Goal: Information Seeking & Learning: Learn about a topic

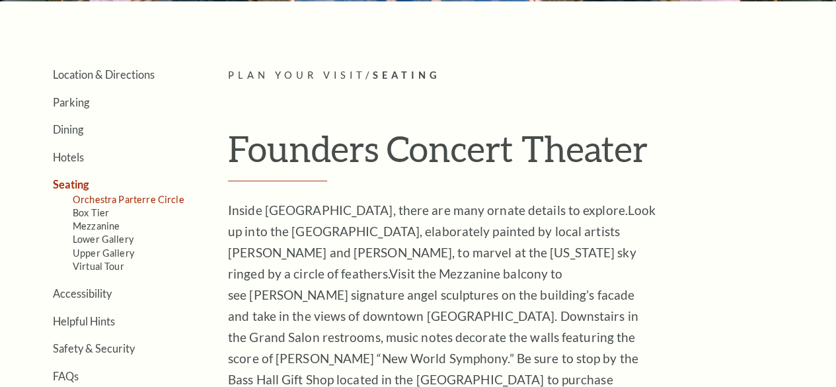
click at [97, 202] on link "Orchestra Parterre Circle" at bounding box center [129, 199] width 112 height 11
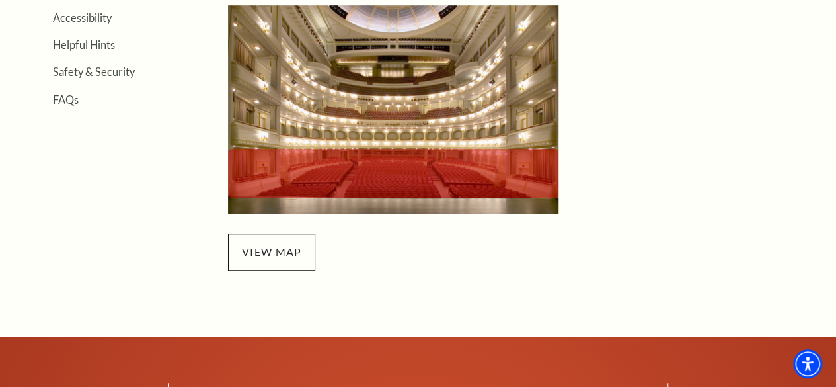
scroll to position [463, 0]
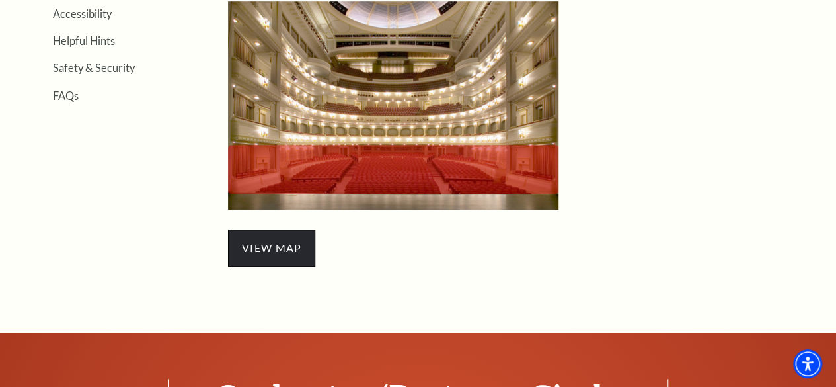
click at [266, 257] on span "view map" at bounding box center [271, 247] width 87 height 37
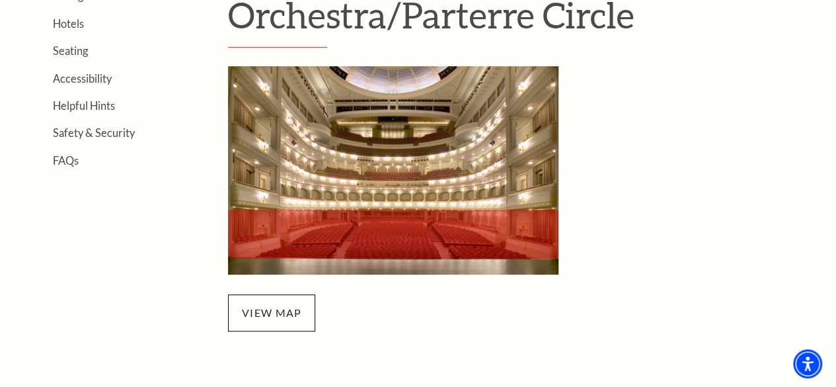
scroll to position [529, 0]
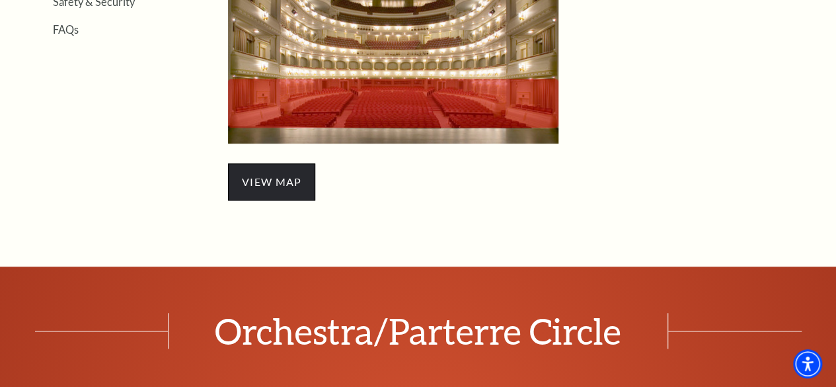
click at [291, 194] on span "view map" at bounding box center [271, 181] width 87 height 37
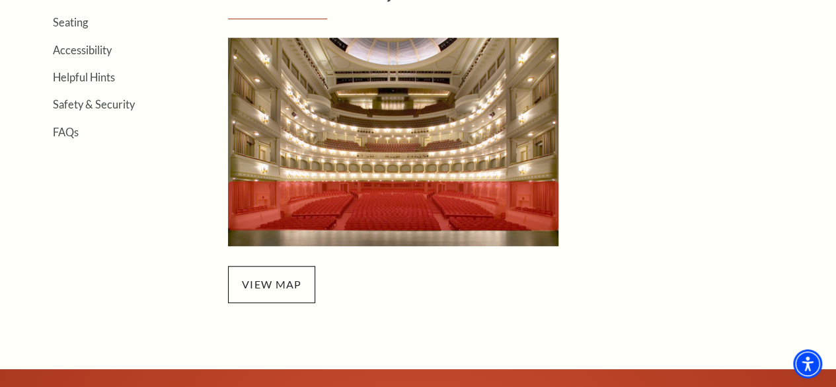
scroll to position [264, 0]
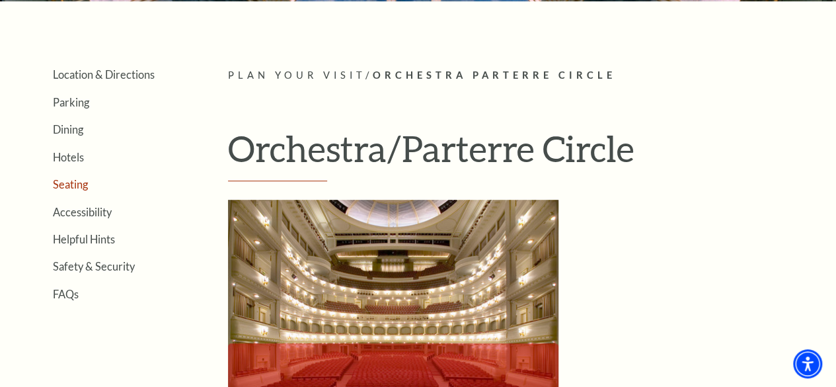
click at [61, 188] on link "Seating" at bounding box center [70, 184] width 35 height 13
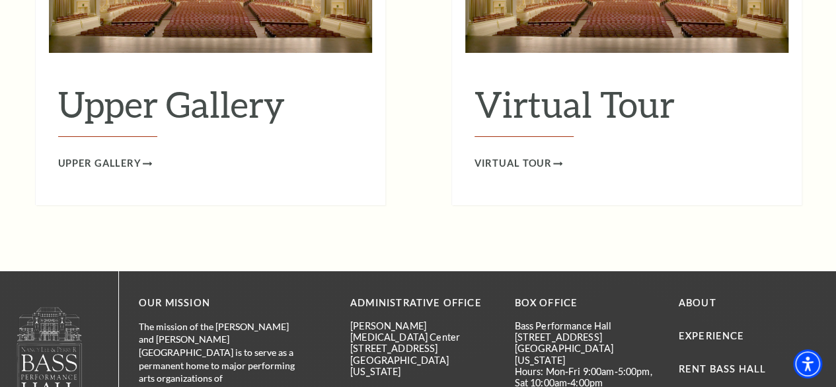
scroll to position [2314, 0]
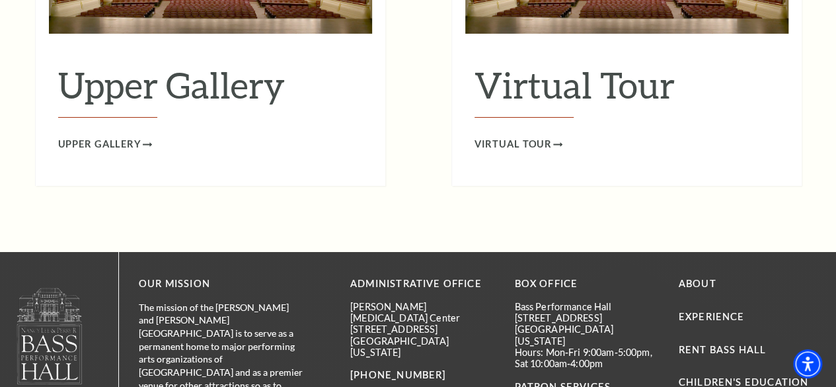
click at [523, 75] on h2 "Virtual Tour" at bounding box center [627, 90] width 305 height 54
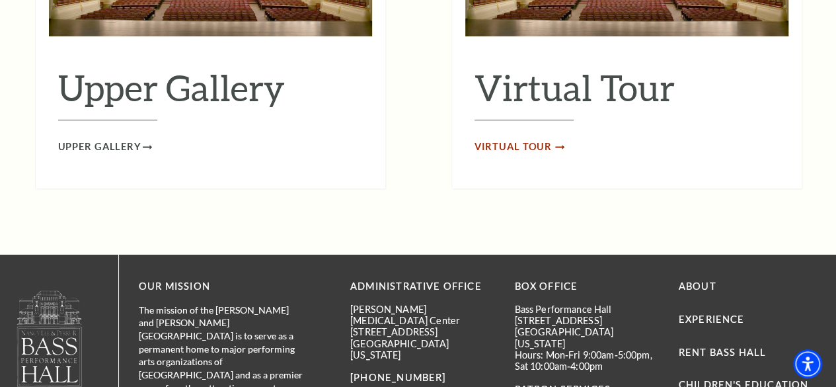
click at [516, 139] on span "Virtual Tour" at bounding box center [514, 147] width 78 height 17
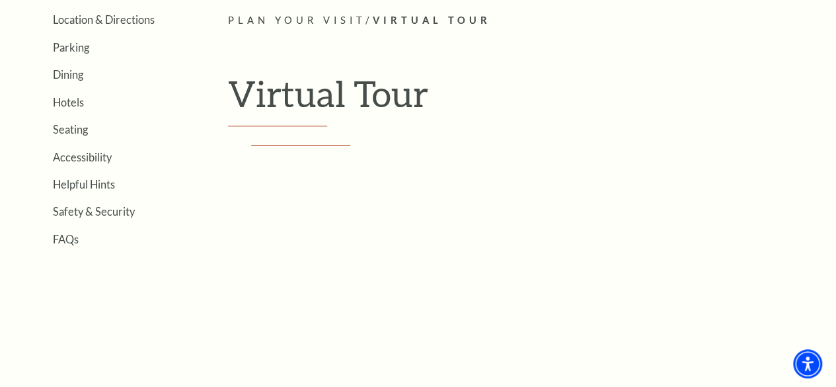
scroll to position [290, 0]
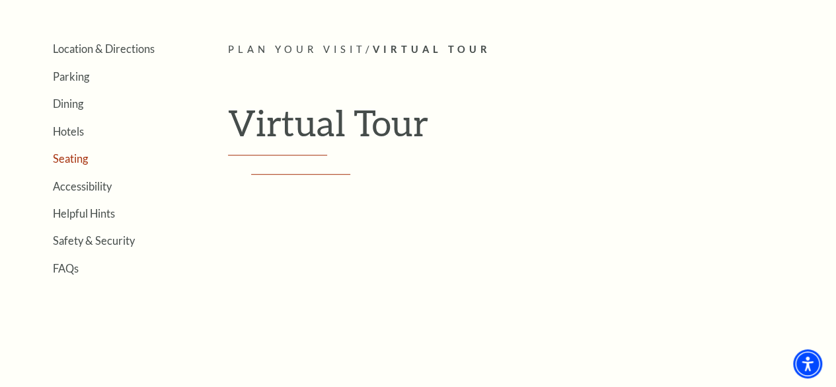
click at [73, 165] on link "Seating" at bounding box center [70, 158] width 35 height 13
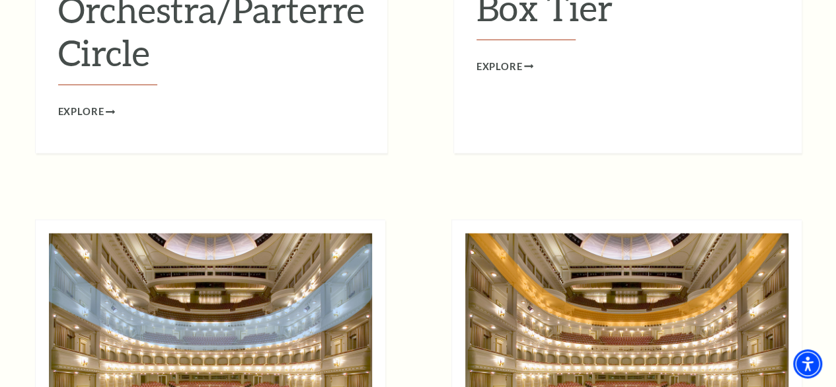
scroll to position [1389, 0]
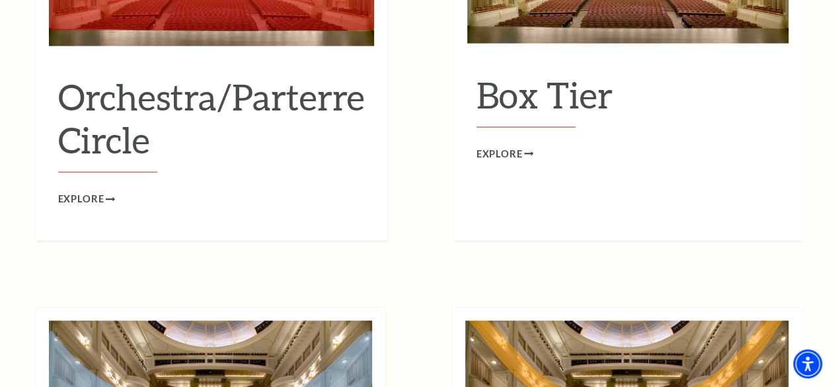
click at [204, 78] on h2 "Orchestra/Parterre Circle" at bounding box center [211, 123] width 307 height 97
click at [87, 191] on span "Explore" at bounding box center [81, 199] width 46 height 17
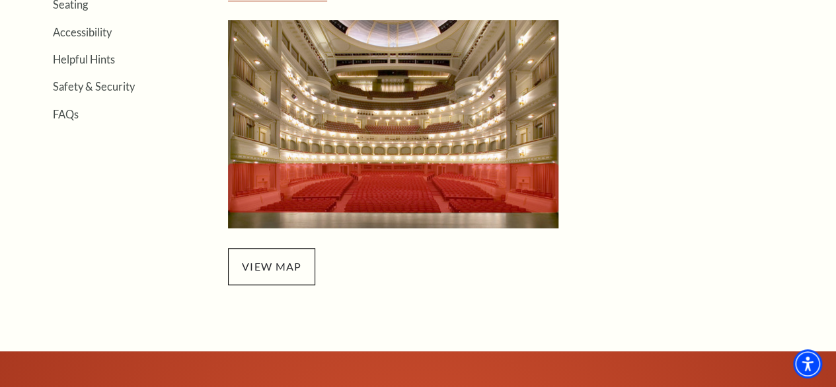
scroll to position [397, 0]
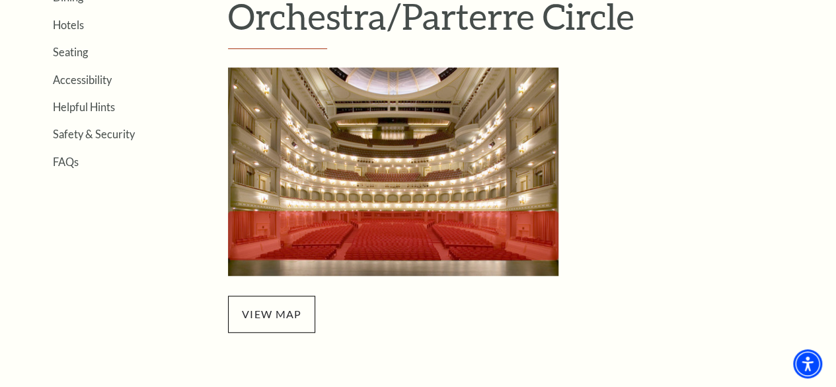
click at [380, 193] on img "Orchestra/Parterre Circle Seating Map - open in a new tab" at bounding box center [393, 171] width 331 height 208
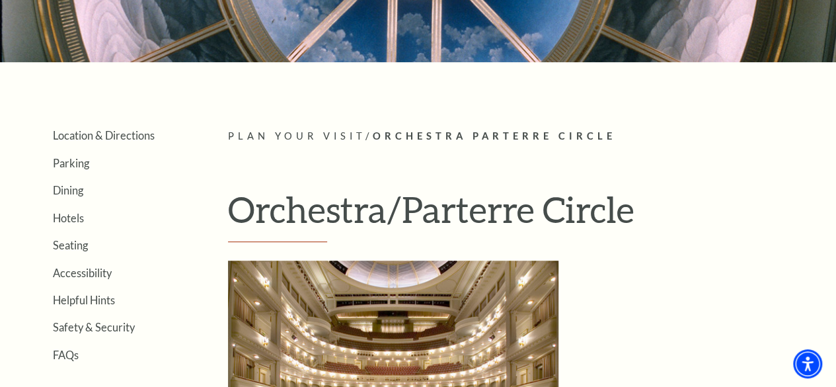
scroll to position [198, 0]
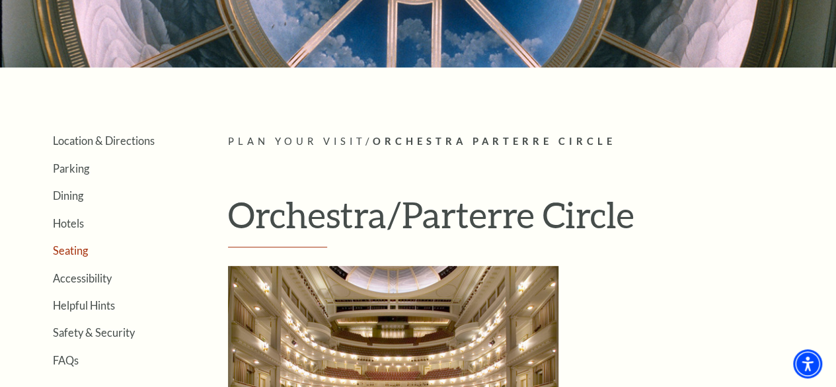
click at [65, 253] on link "Seating" at bounding box center [70, 250] width 35 height 13
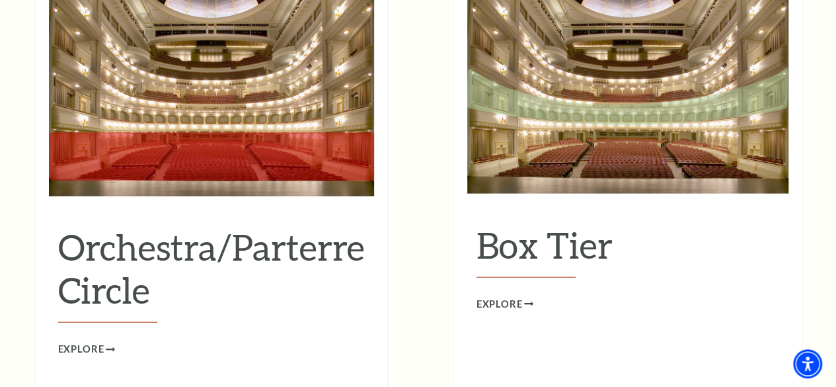
scroll to position [1256, 0]
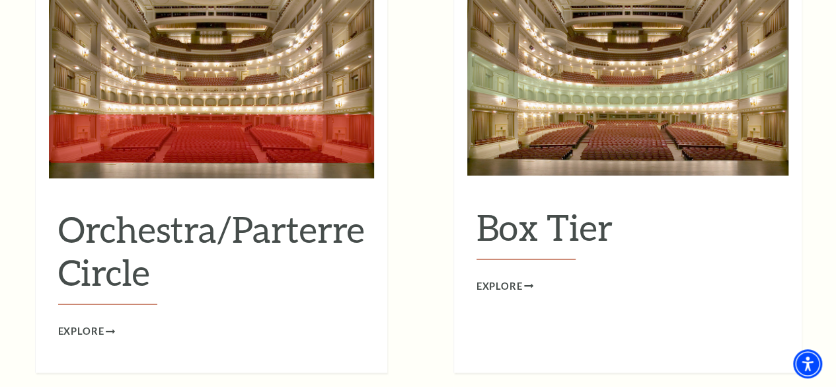
click at [608, 122] on img at bounding box center [627, 75] width 321 height 202
click at [501, 278] on span "Explore" at bounding box center [500, 286] width 46 height 17
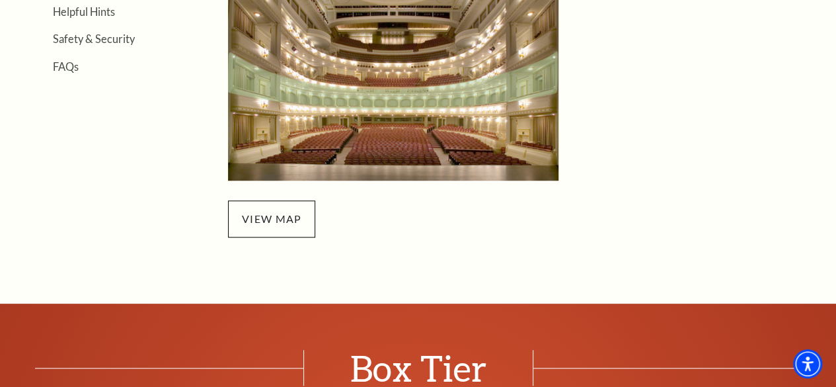
scroll to position [529, 0]
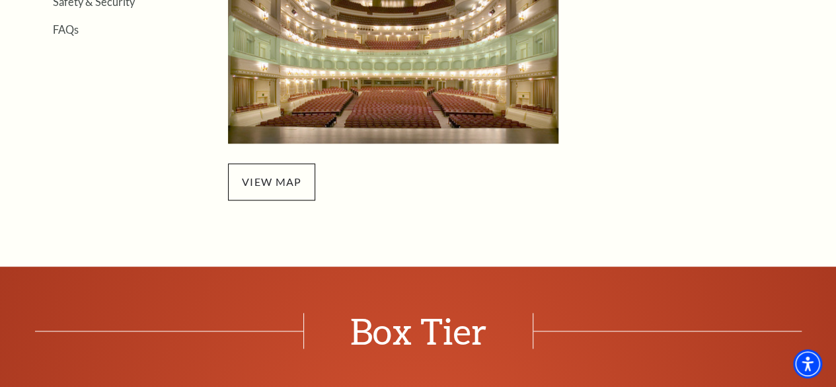
click at [516, 52] on img "Box Tier Seating - open in a new tab" at bounding box center [393, 39] width 331 height 208
